Goal: Transaction & Acquisition: Purchase product/service

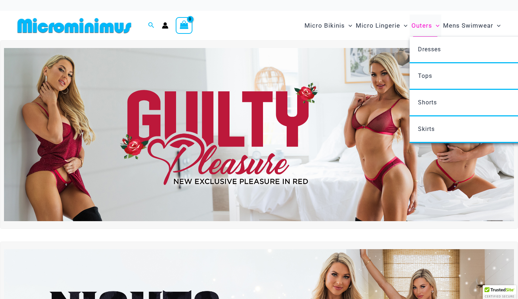
click at [429, 31] on span "Outers" at bounding box center [421, 25] width 21 height 19
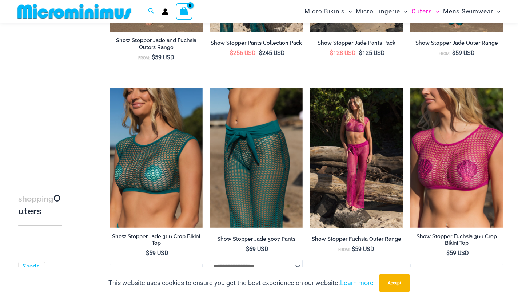
scroll to position [257, 0]
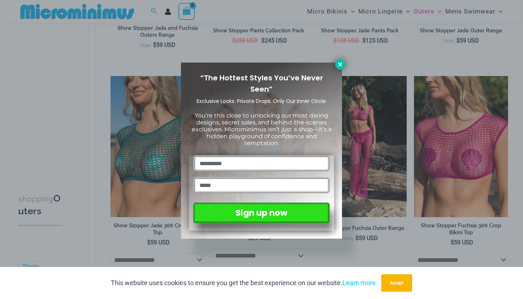
click at [340, 66] on icon at bounding box center [340, 64] width 7 height 7
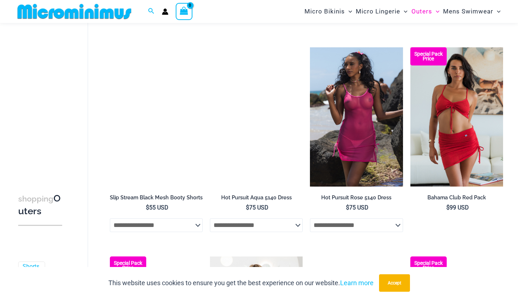
scroll to position [1336, 0]
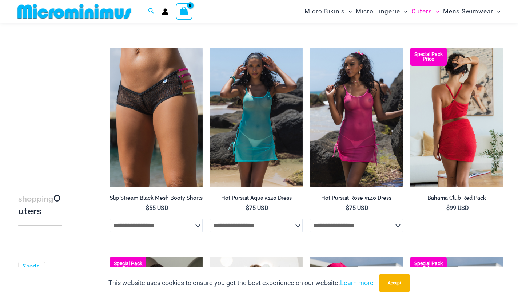
click at [475, 153] on img at bounding box center [456, 117] width 93 height 139
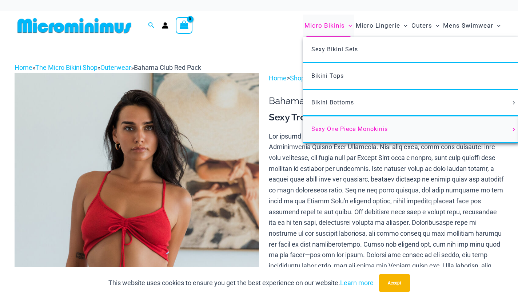
click at [349, 129] on span "Sexy One Piece Monokinis" at bounding box center [349, 128] width 76 height 7
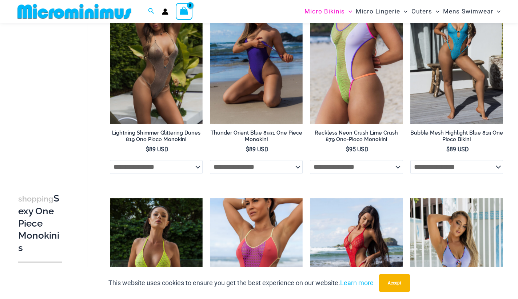
scroll to position [1034, 0]
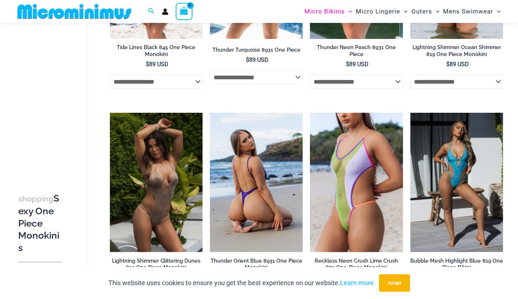
click at [257, 146] on img at bounding box center [256, 182] width 93 height 139
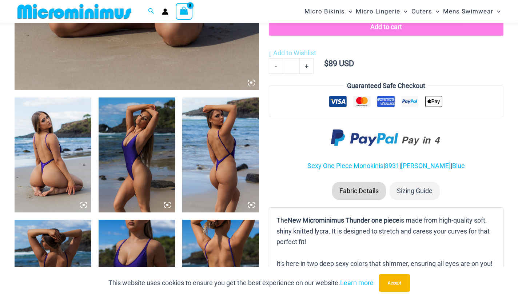
scroll to position [370, 0]
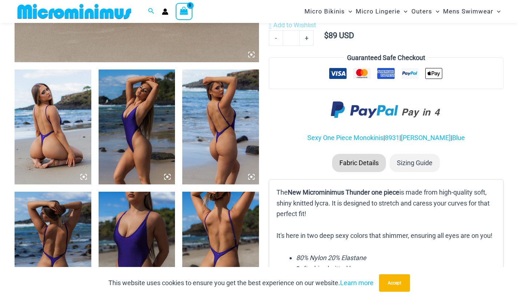
click at [141, 131] on img at bounding box center [136, 126] width 77 height 115
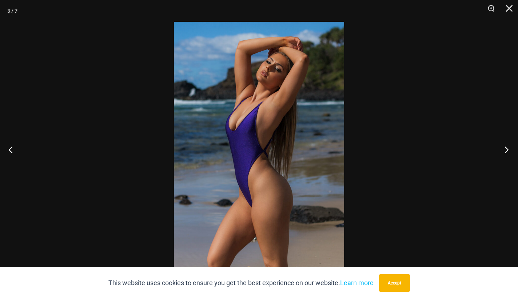
click at [507, 147] on button "Next" at bounding box center [503, 149] width 27 height 36
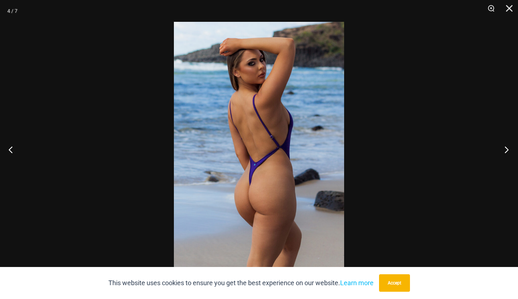
click at [507, 147] on button "Next" at bounding box center [503, 149] width 27 height 36
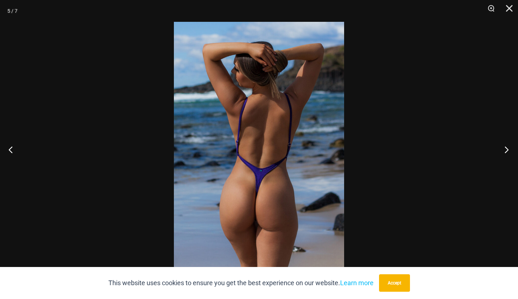
click at [507, 147] on button "Next" at bounding box center [503, 149] width 27 height 36
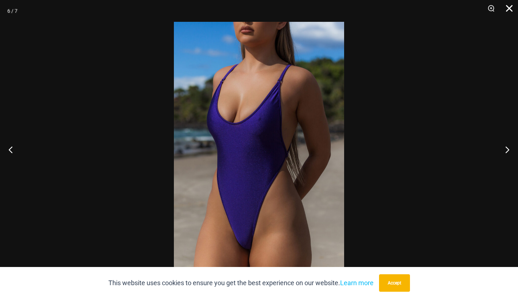
click at [505, 15] on button "Close" at bounding box center [506, 11] width 18 height 22
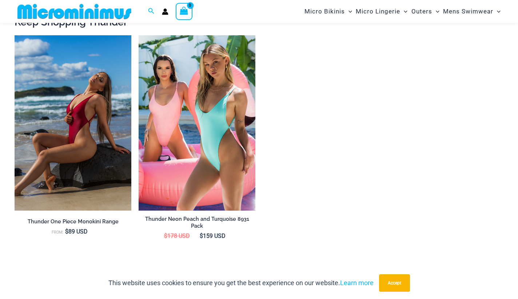
scroll to position [671, 0]
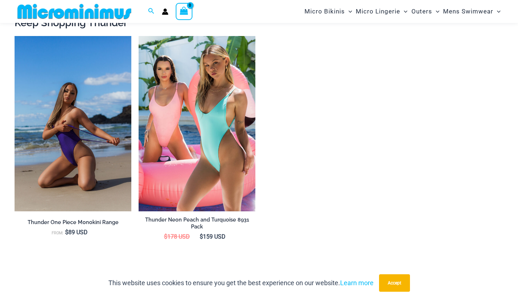
click at [91, 181] on img at bounding box center [73, 123] width 117 height 175
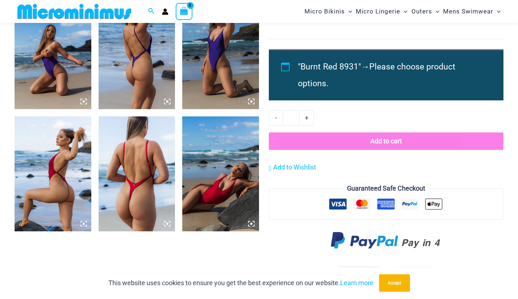
scroll to position [587, 0]
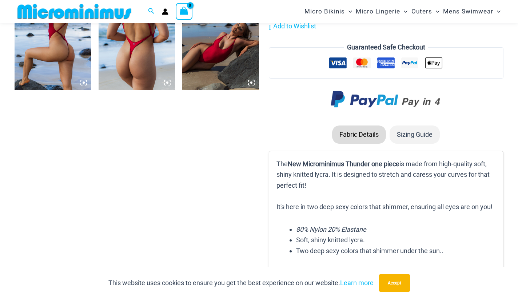
click at [200, 67] on img at bounding box center [220, 32] width 77 height 115
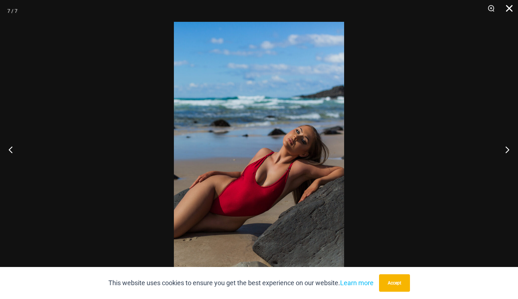
click at [510, 8] on button "Close" at bounding box center [506, 11] width 18 height 22
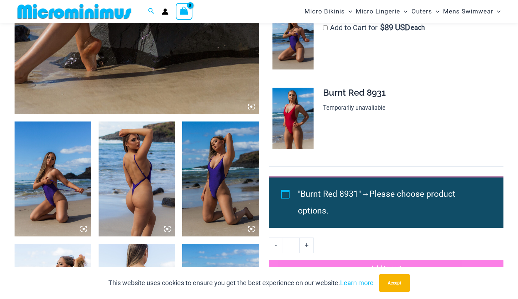
scroll to position [338, 0]
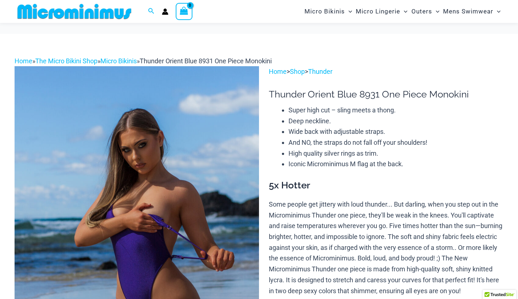
scroll to position [36, 0]
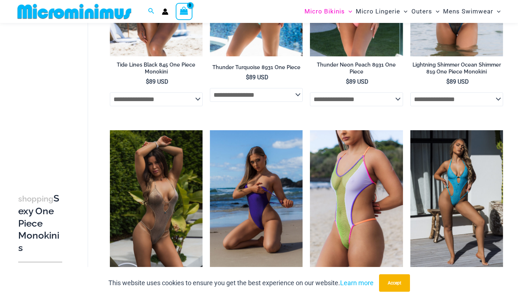
scroll to position [843, 0]
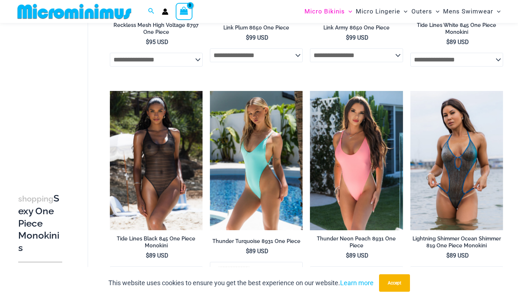
click at [72, 32] on div "**********" at bounding box center [51, 156] width 73 height 252
